Goal: Check status: Check status

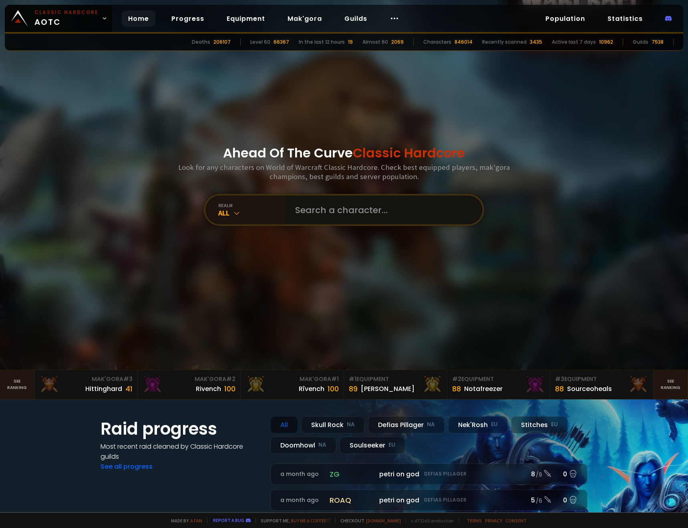
click at [330, 214] on input "text" at bounding box center [381, 209] width 183 height 29
paste input "ÿ"
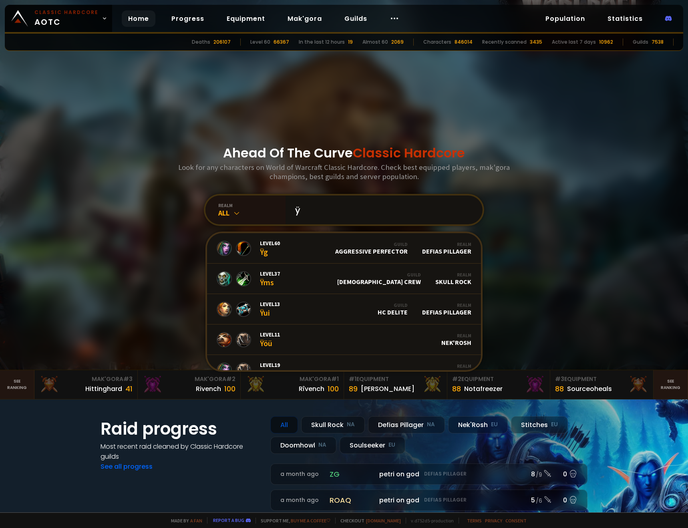
click at [291, 208] on input "ÿ" at bounding box center [381, 209] width 183 height 29
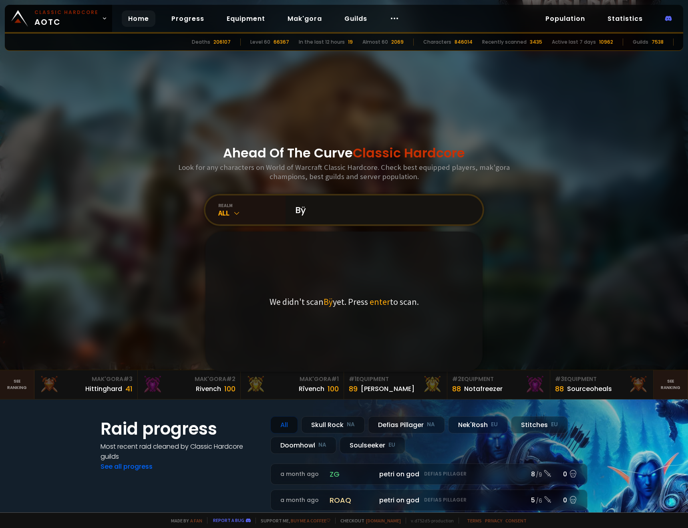
click at [326, 214] on input "Bÿ" at bounding box center [381, 209] width 183 height 29
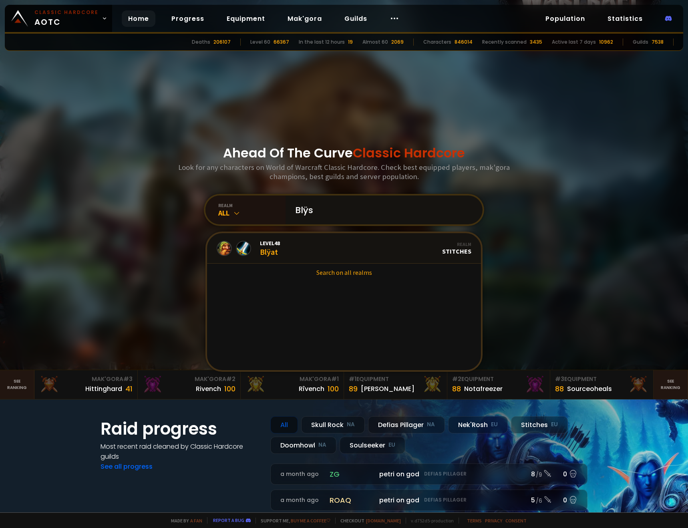
type input "Blÿss"
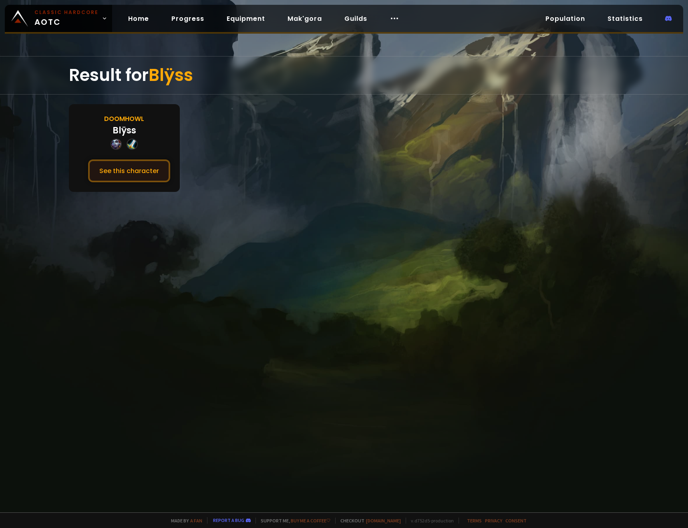
click at [124, 175] on button "See this character" at bounding box center [129, 170] width 82 height 23
